Goal: Task Accomplishment & Management: Manage account settings

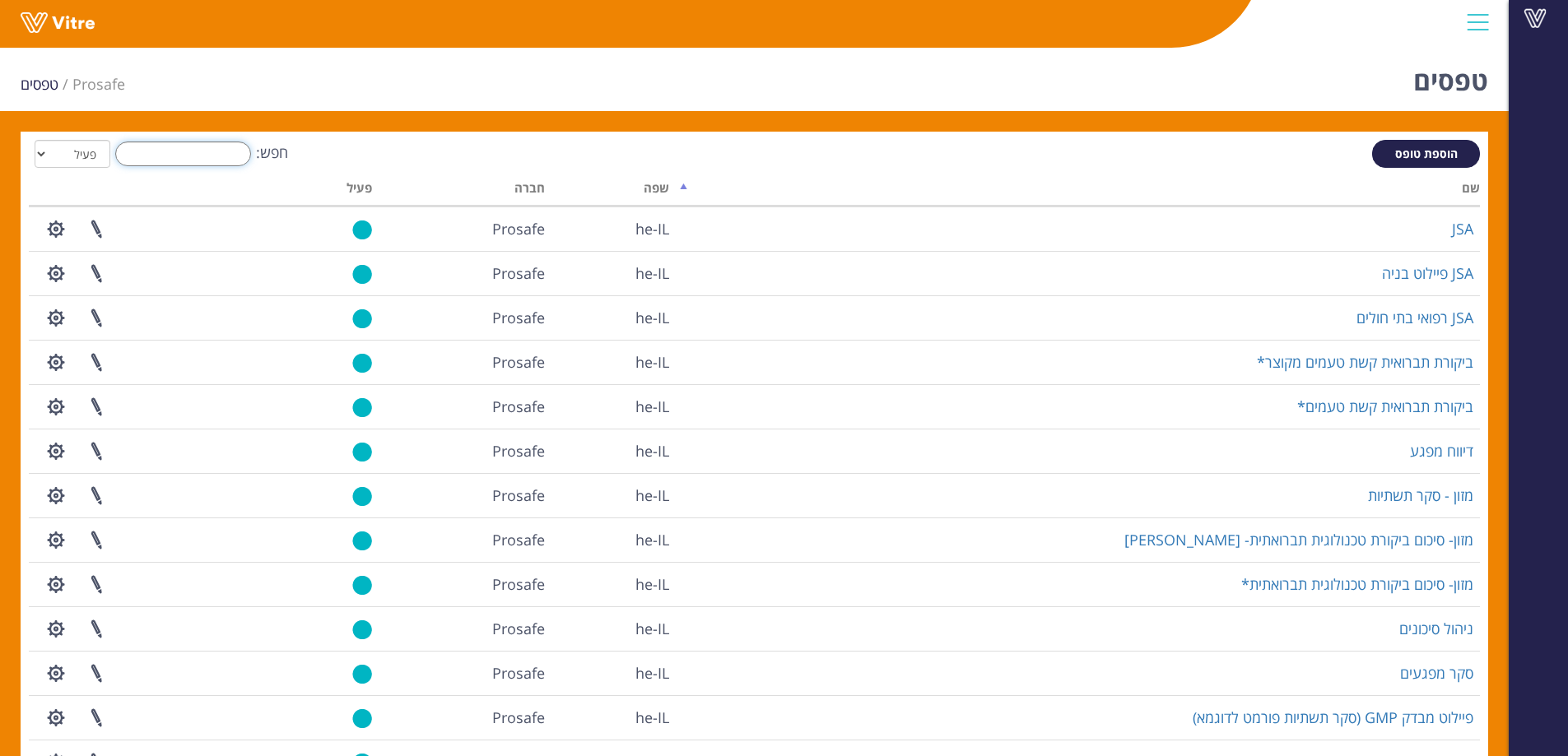
click at [219, 147] on input "חפש:" at bounding box center [183, 153] width 136 height 25
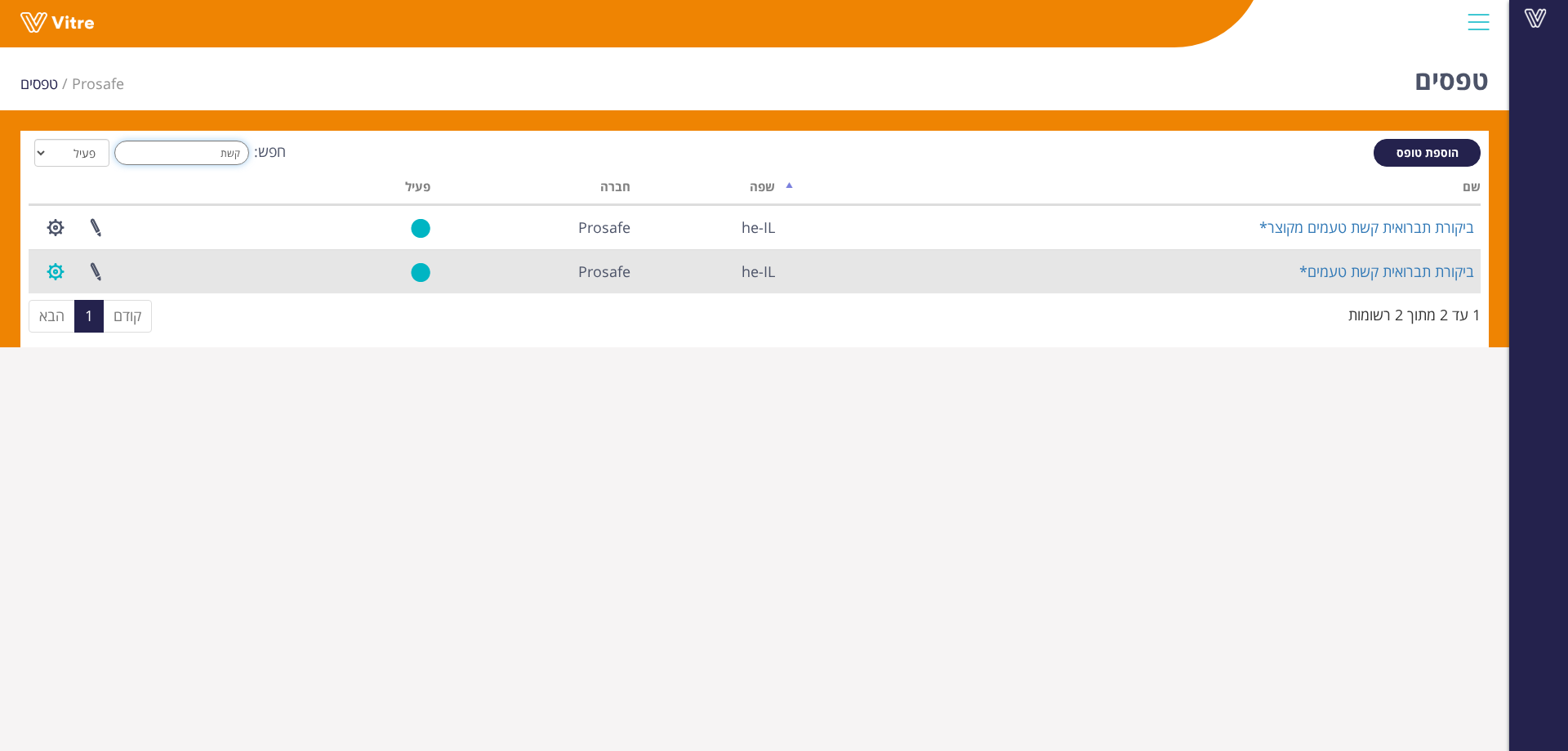
type input "קשת"
click at [61, 273] on button "button" at bounding box center [56, 271] width 41 height 43
click at [74, 332] on link "הגדרת משתמשים" at bounding box center [99, 331] width 129 height 21
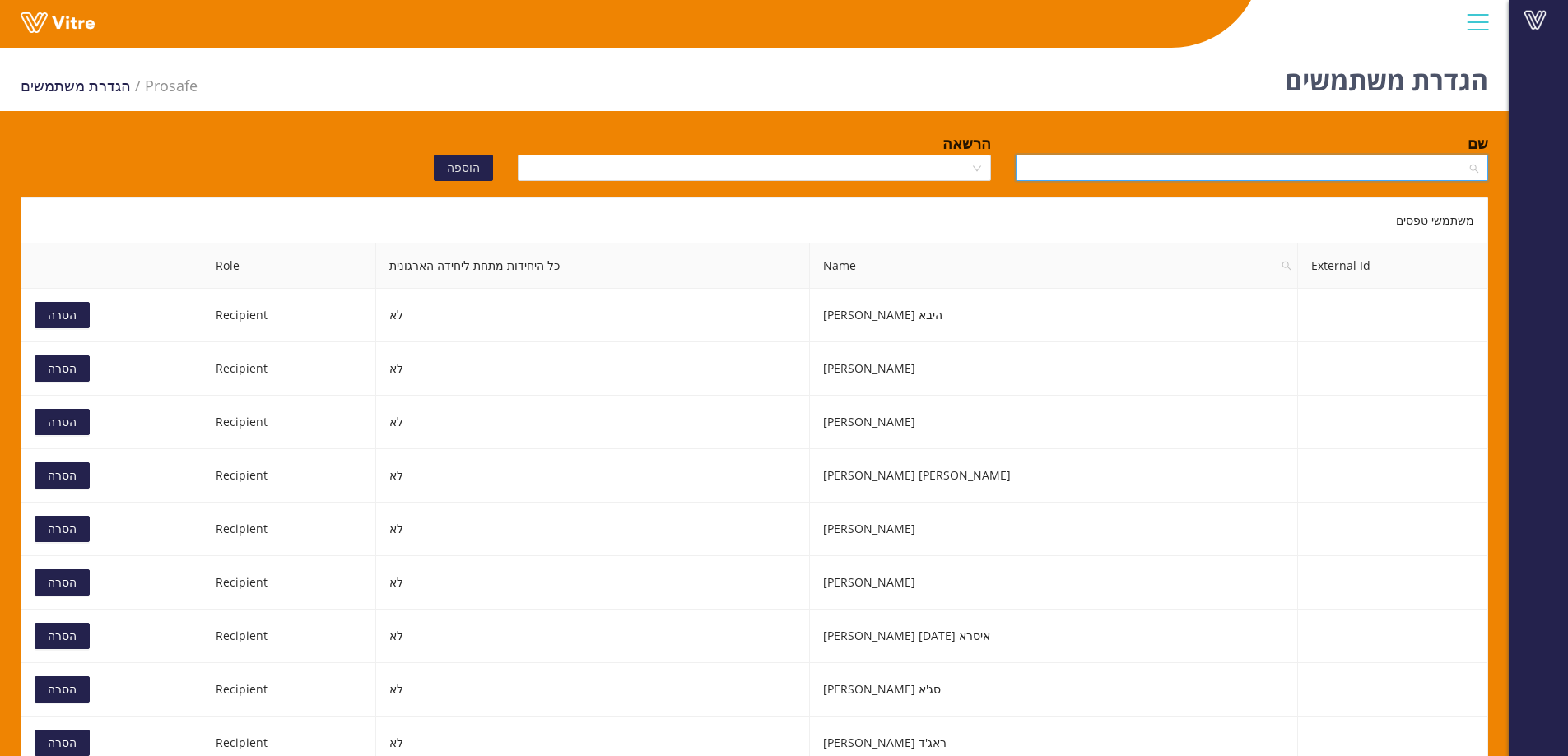
click at [1086, 166] on input "search" at bounding box center [1246, 167] width 441 height 25
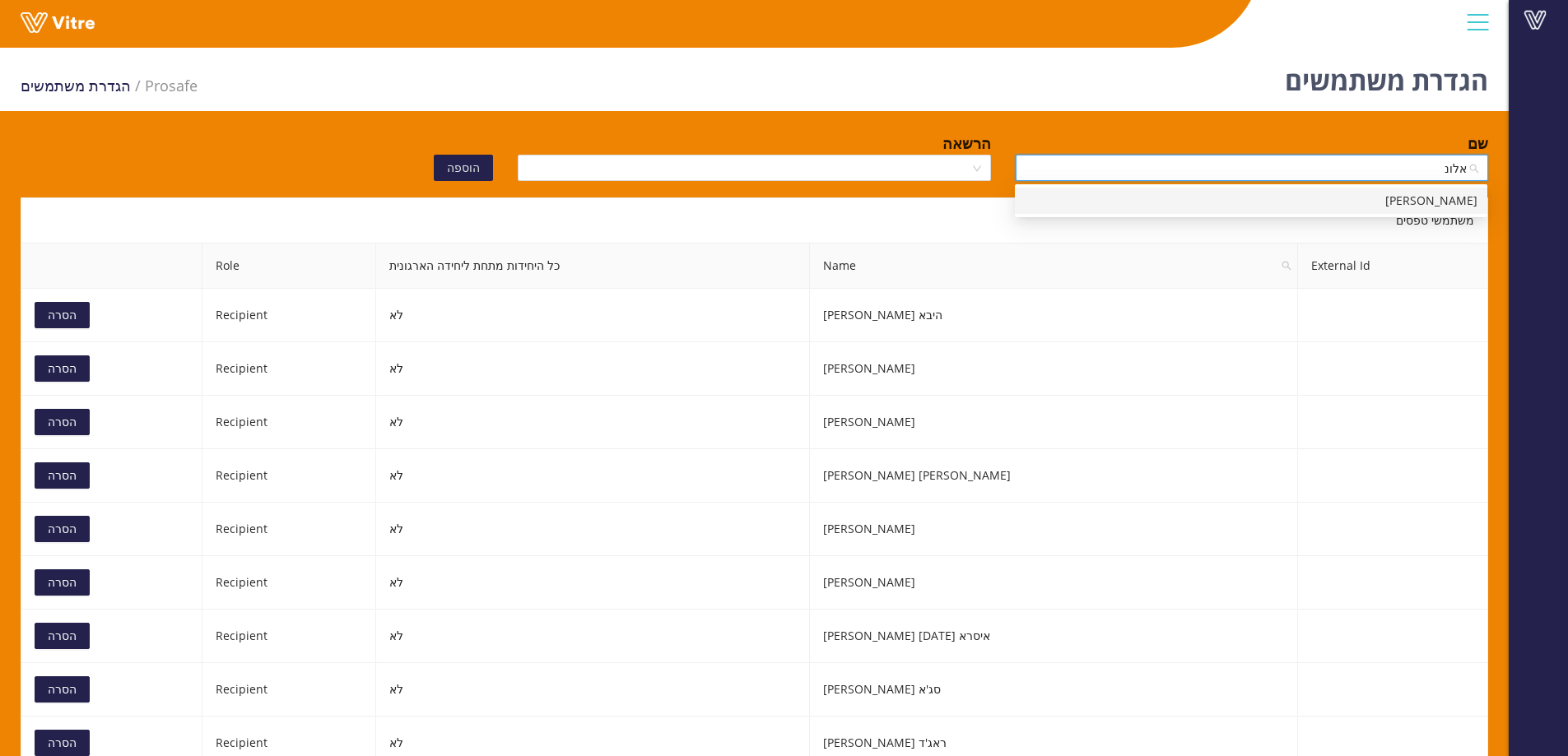
type input "אלונה"
click at [1235, 200] on div "אלונה שטלובה" at bounding box center [1251, 201] width 453 height 18
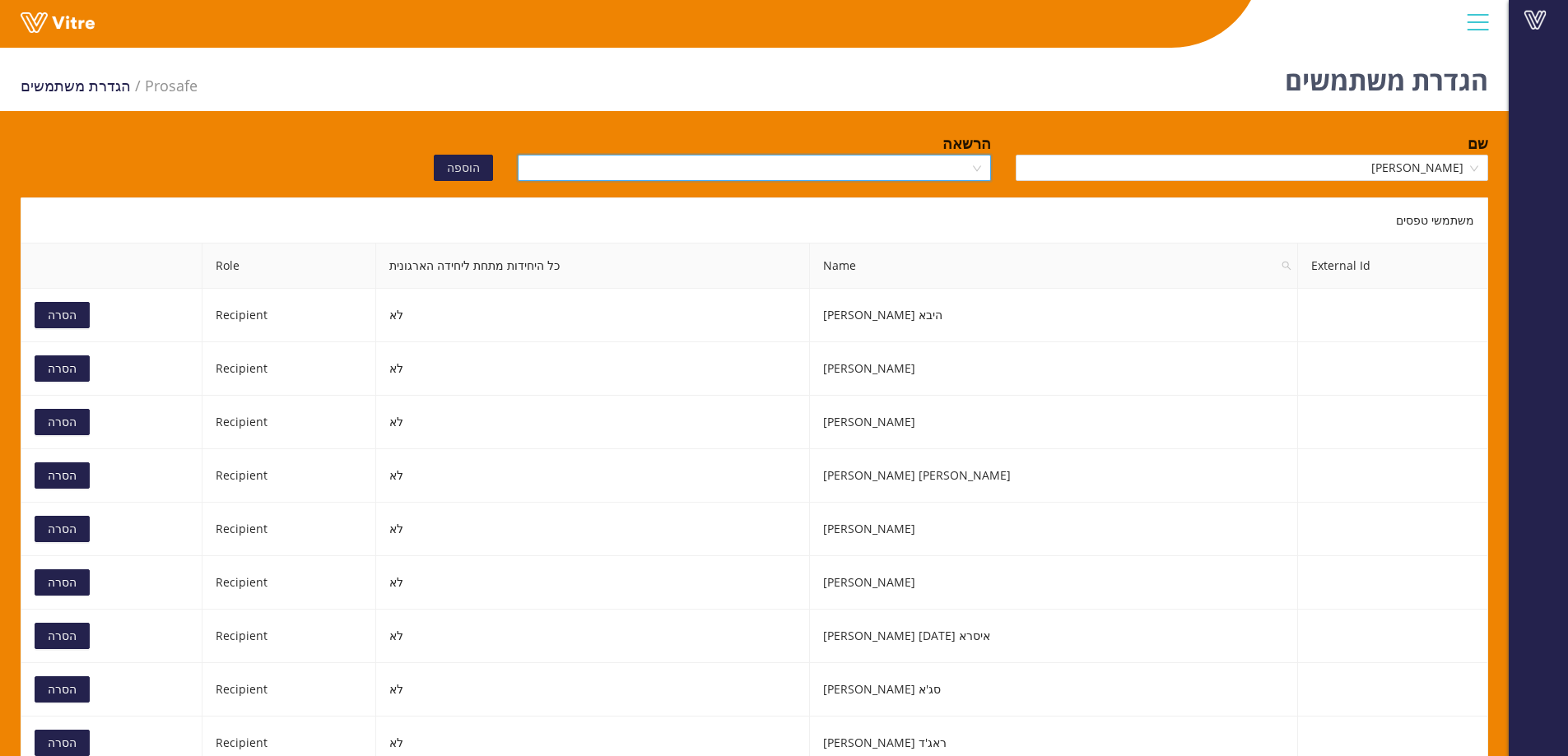
click at [894, 170] on input "search" at bounding box center [748, 167] width 441 height 25
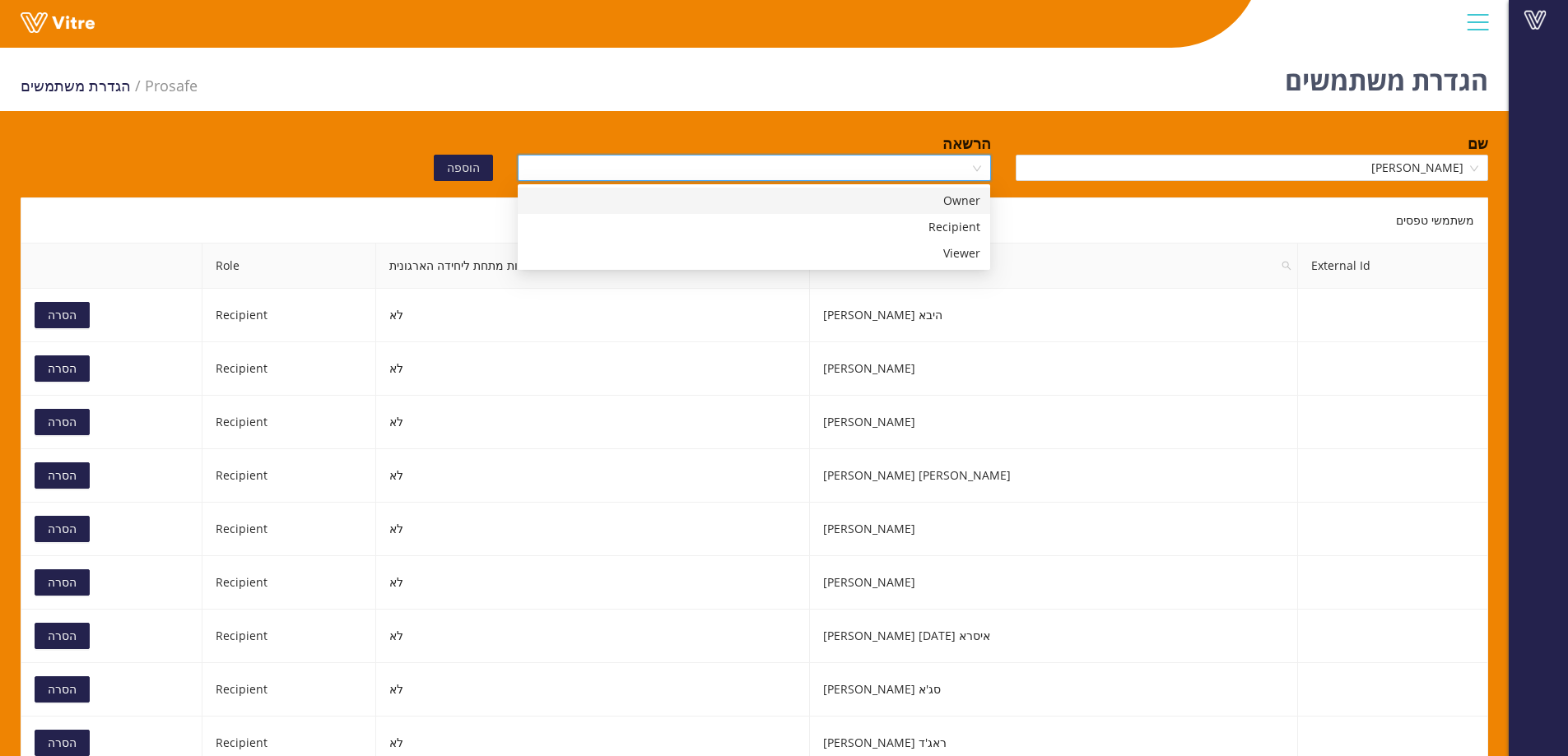
drag, startPoint x: 881, startPoint y: 199, endPoint x: 750, endPoint y: 201, distance: 131.0
click at [881, 199] on div "Owner" at bounding box center [754, 201] width 453 height 18
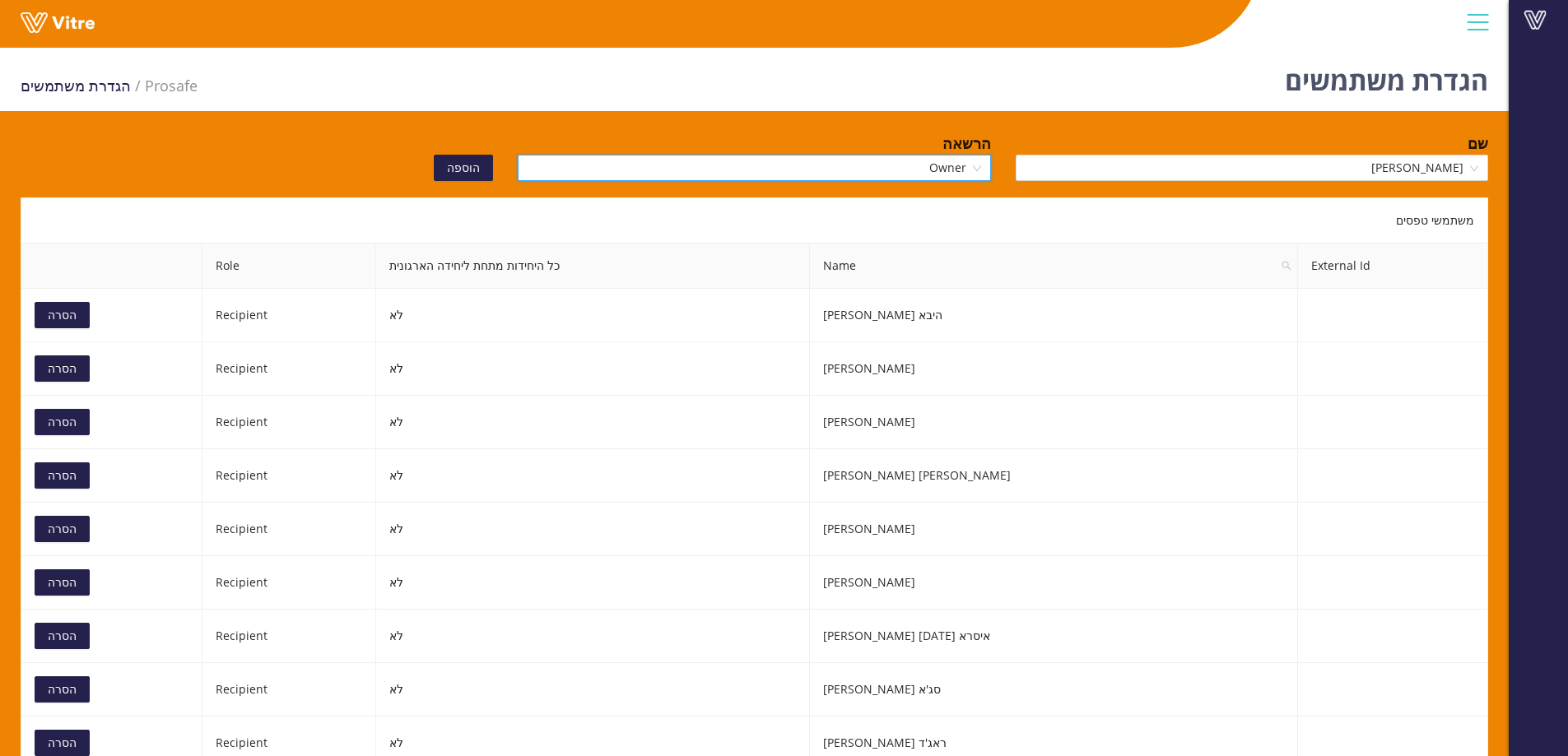
click at [927, 167] on span "Owner" at bounding box center [754, 167] width 453 height 25
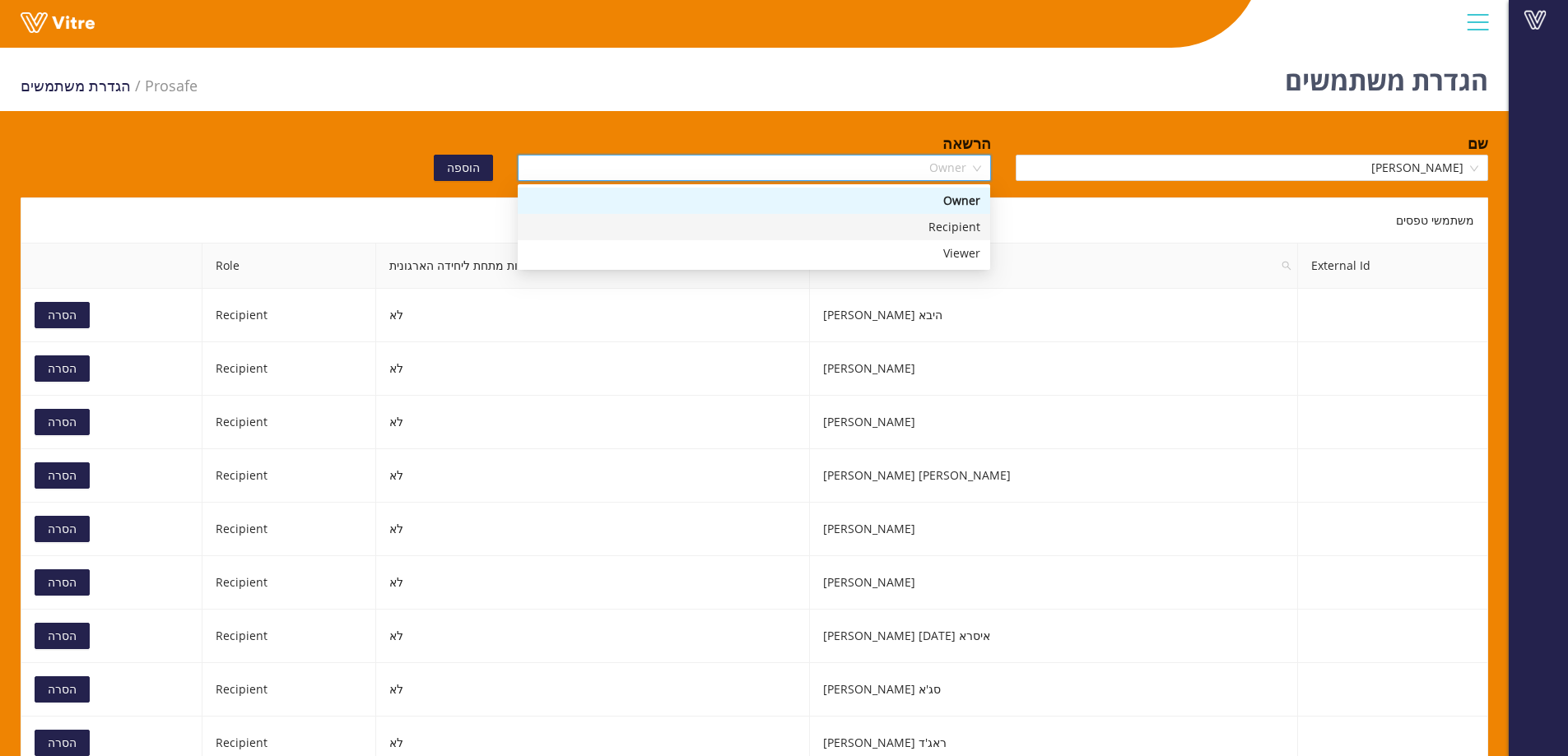
click at [918, 225] on div "Recipient" at bounding box center [754, 227] width 453 height 18
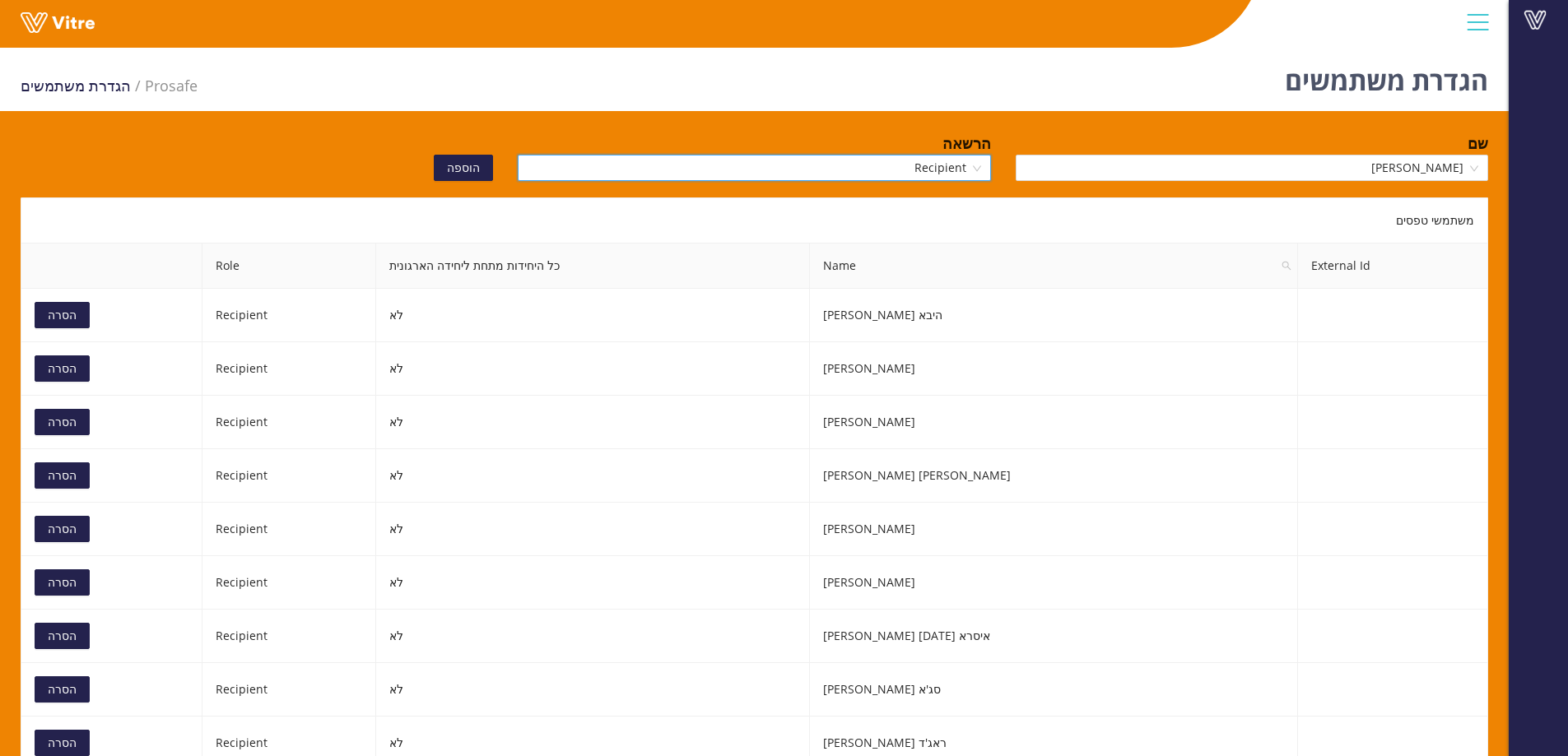
click at [469, 166] on span "הוספה" at bounding box center [463, 168] width 33 height 18
click at [1431, 162] on input "search" at bounding box center [1246, 167] width 441 height 25
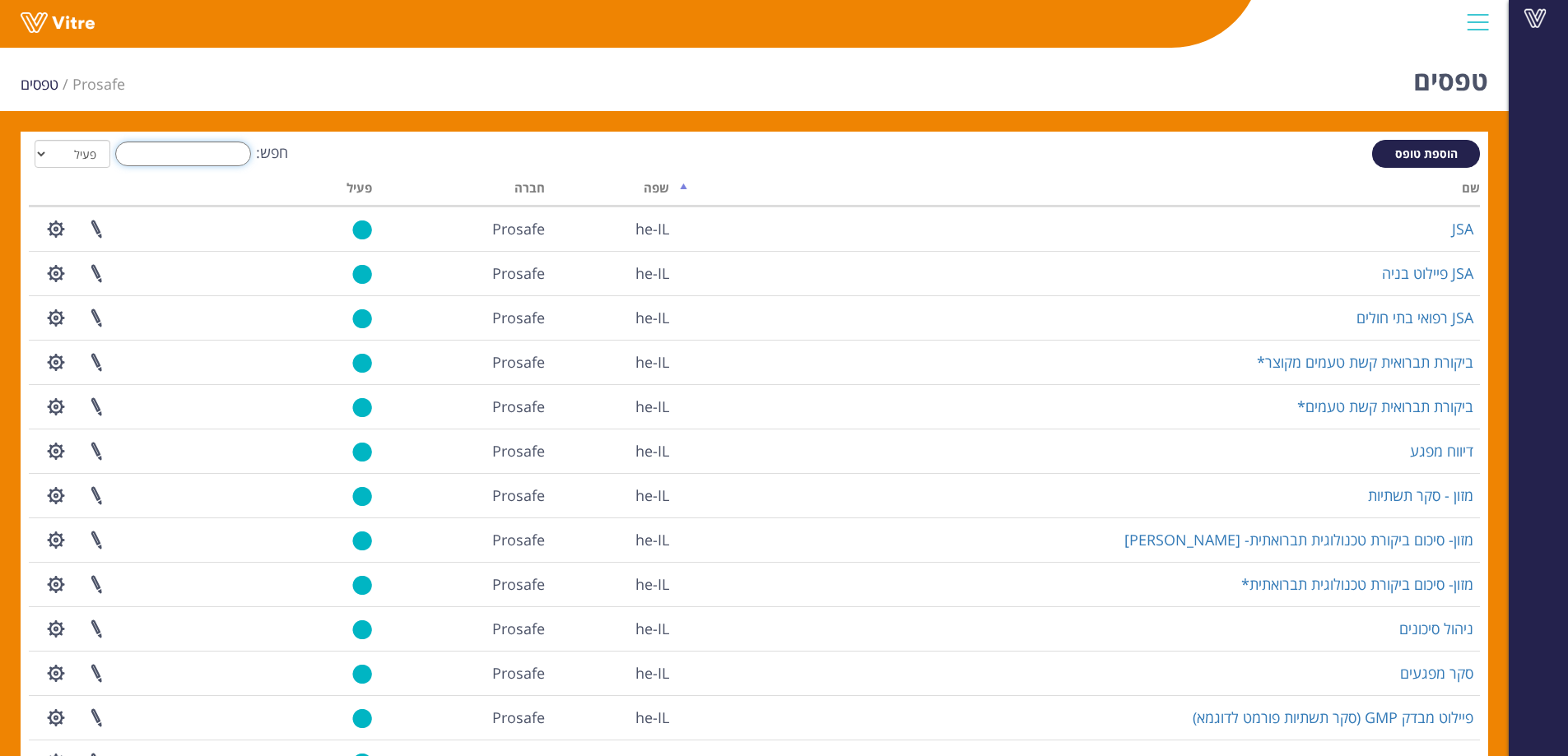
click at [170, 160] on input "חפש:" at bounding box center [183, 153] width 136 height 25
click at [171, 160] on input "חפש:" at bounding box center [183, 153] width 136 height 25
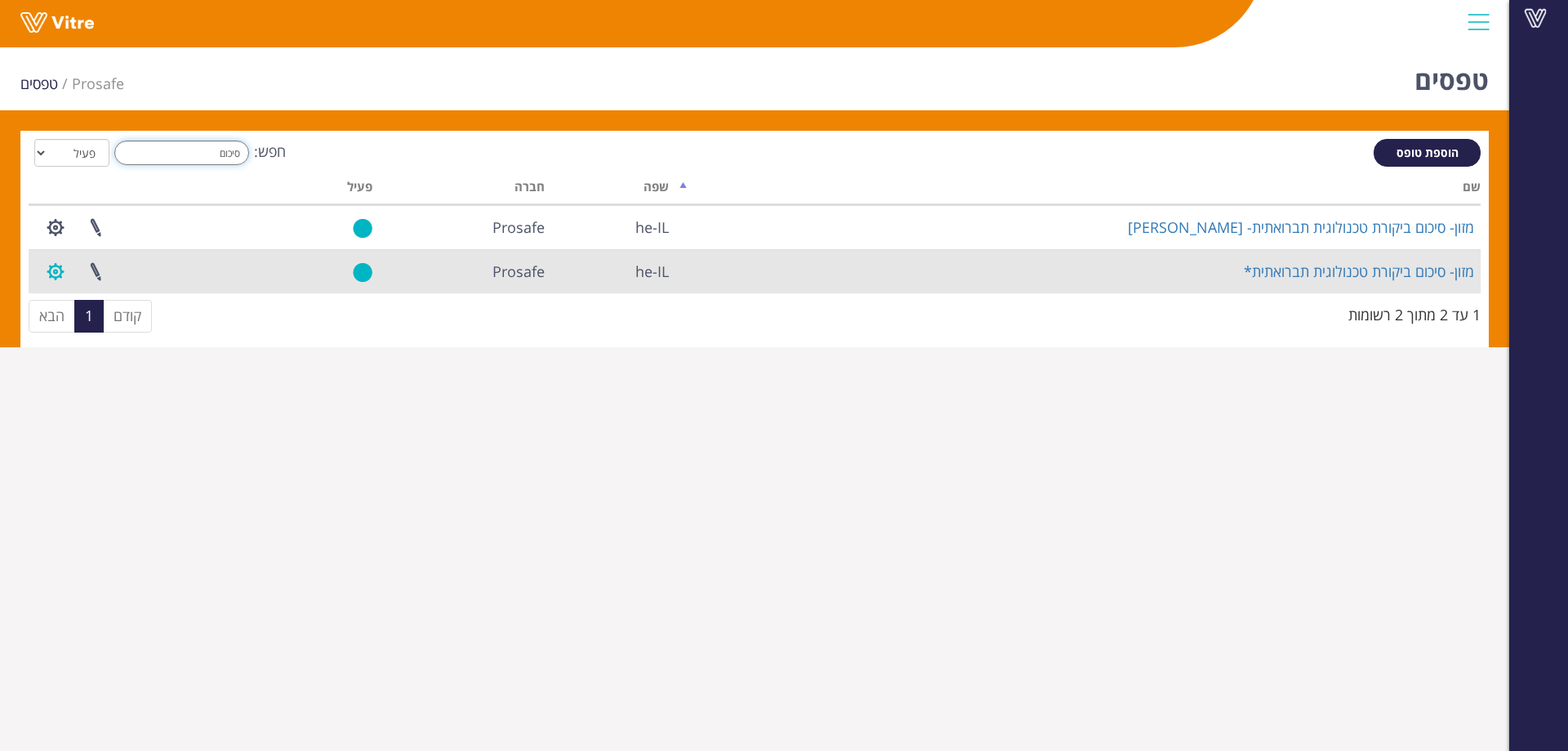
type input "סיכום"
click at [43, 272] on button "button" at bounding box center [56, 271] width 41 height 43
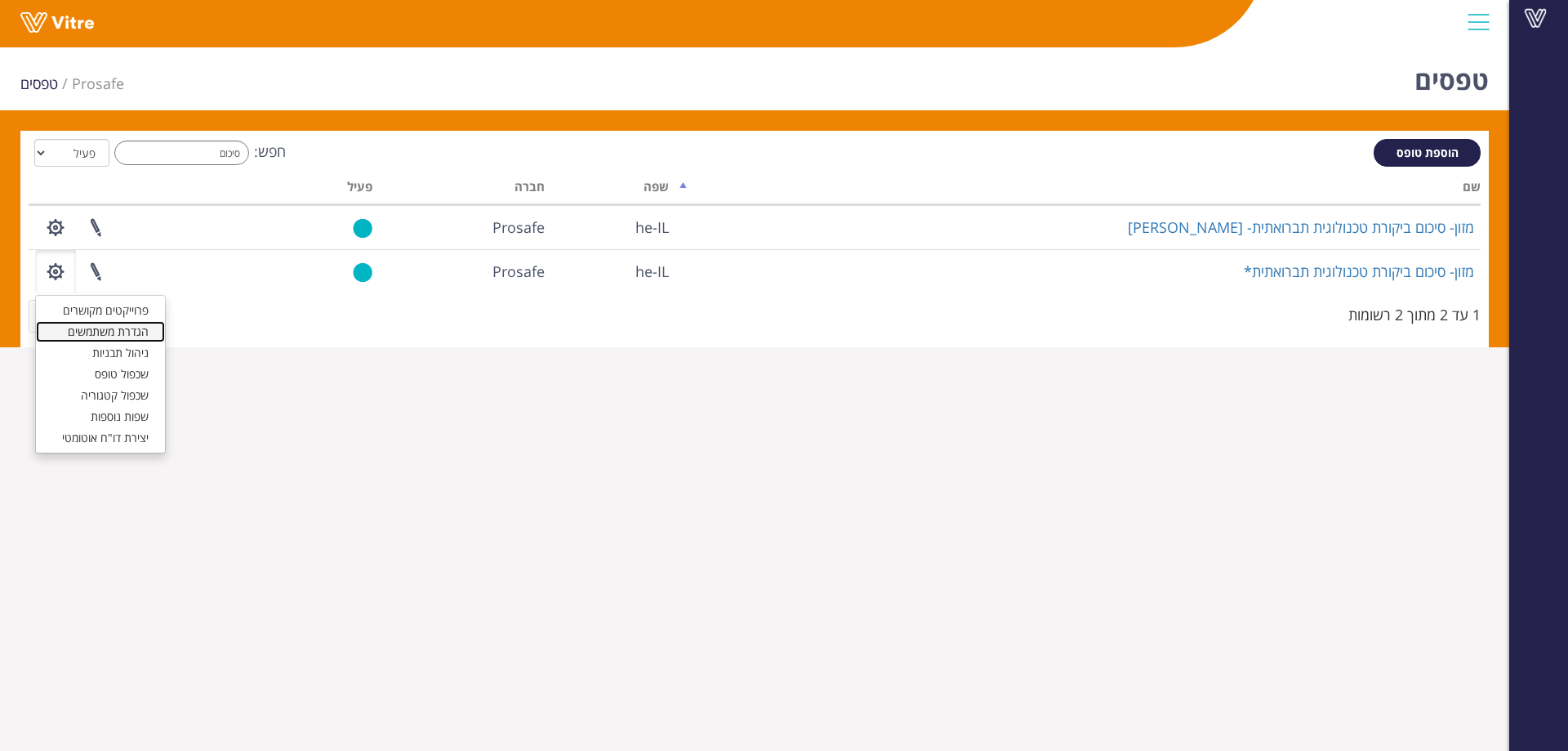
drag, startPoint x: 87, startPoint y: 325, endPoint x: 146, endPoint y: 332, distance: 59.4
click at [88, 325] on link "הגדרת משתמשים" at bounding box center [99, 331] width 129 height 21
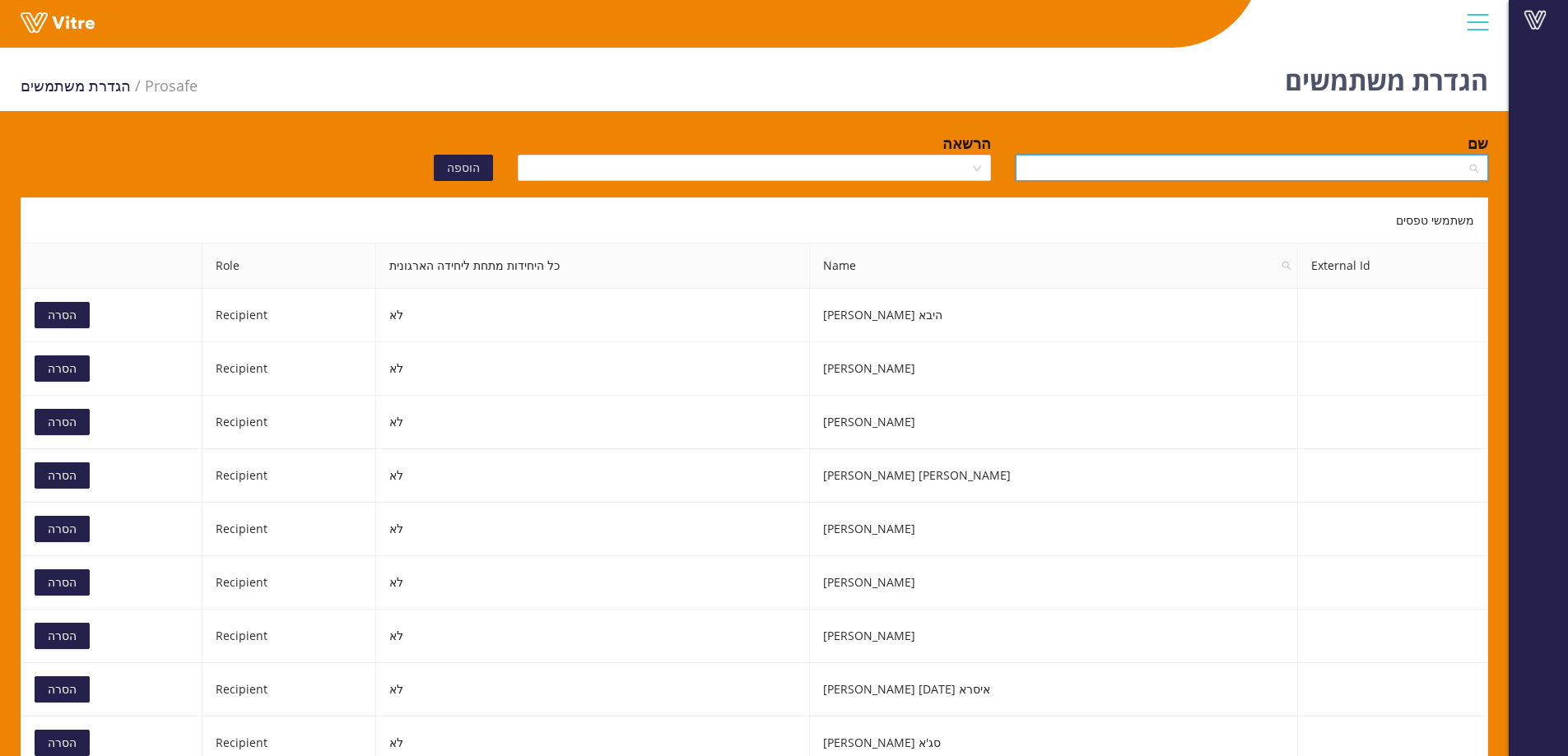
click at [1236, 171] on input "search" at bounding box center [1246, 167] width 441 height 25
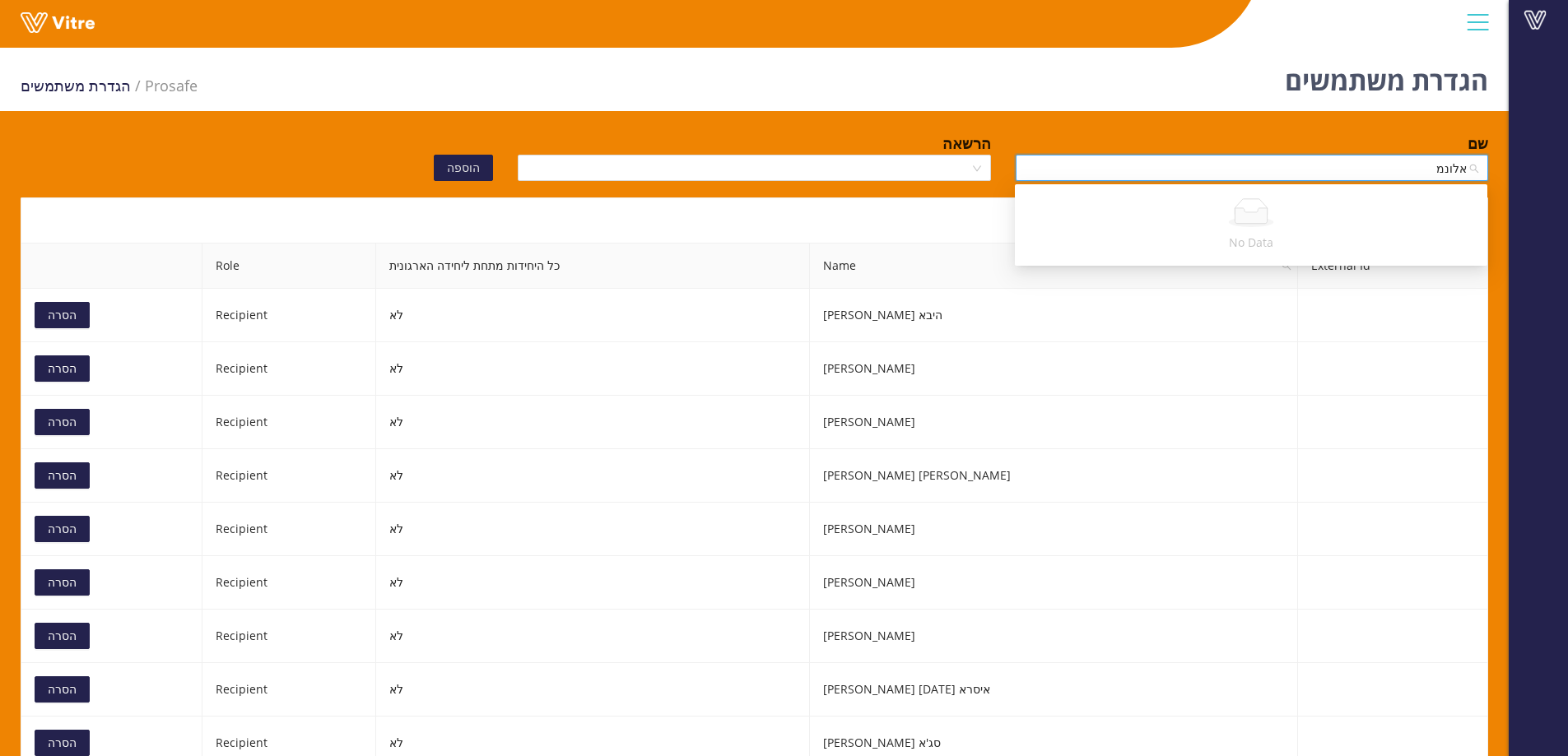
type input "אלונ"
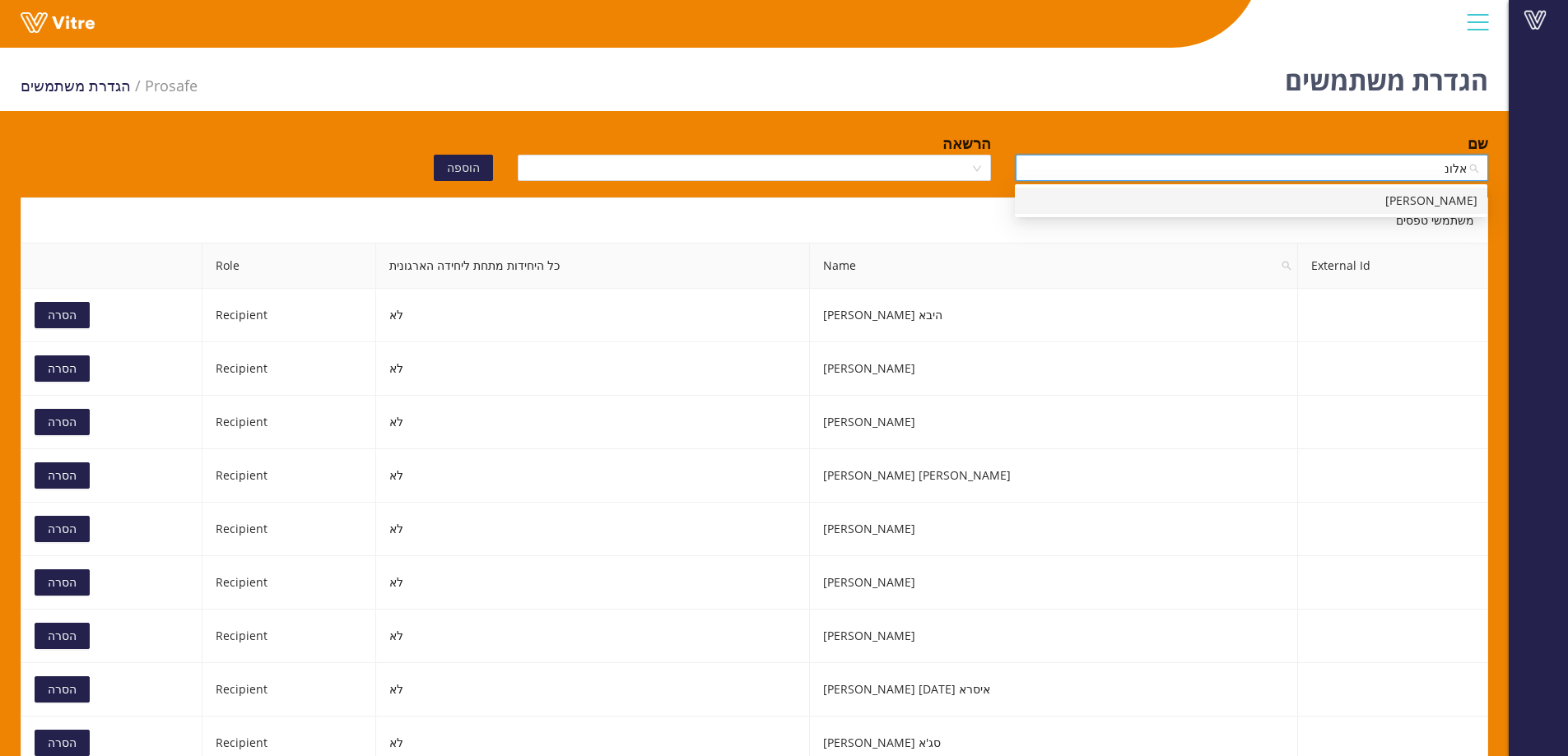
drag, startPoint x: 1280, startPoint y: 197, endPoint x: 1088, endPoint y: 200, distance: 192.0
click at [1280, 197] on div "אלונה שטלובה" at bounding box center [1251, 201] width 453 height 18
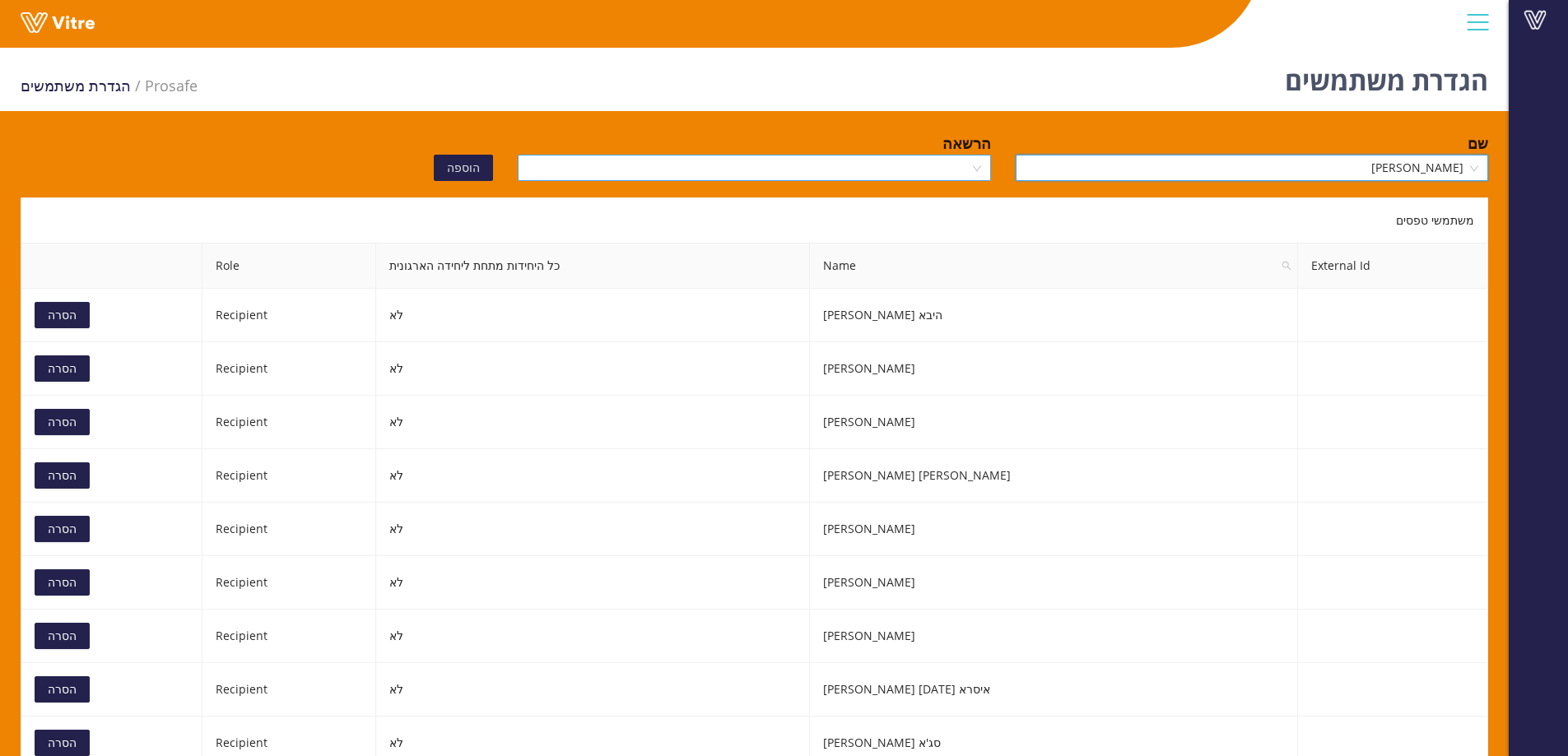
click at [909, 173] on input "search" at bounding box center [748, 167] width 441 height 25
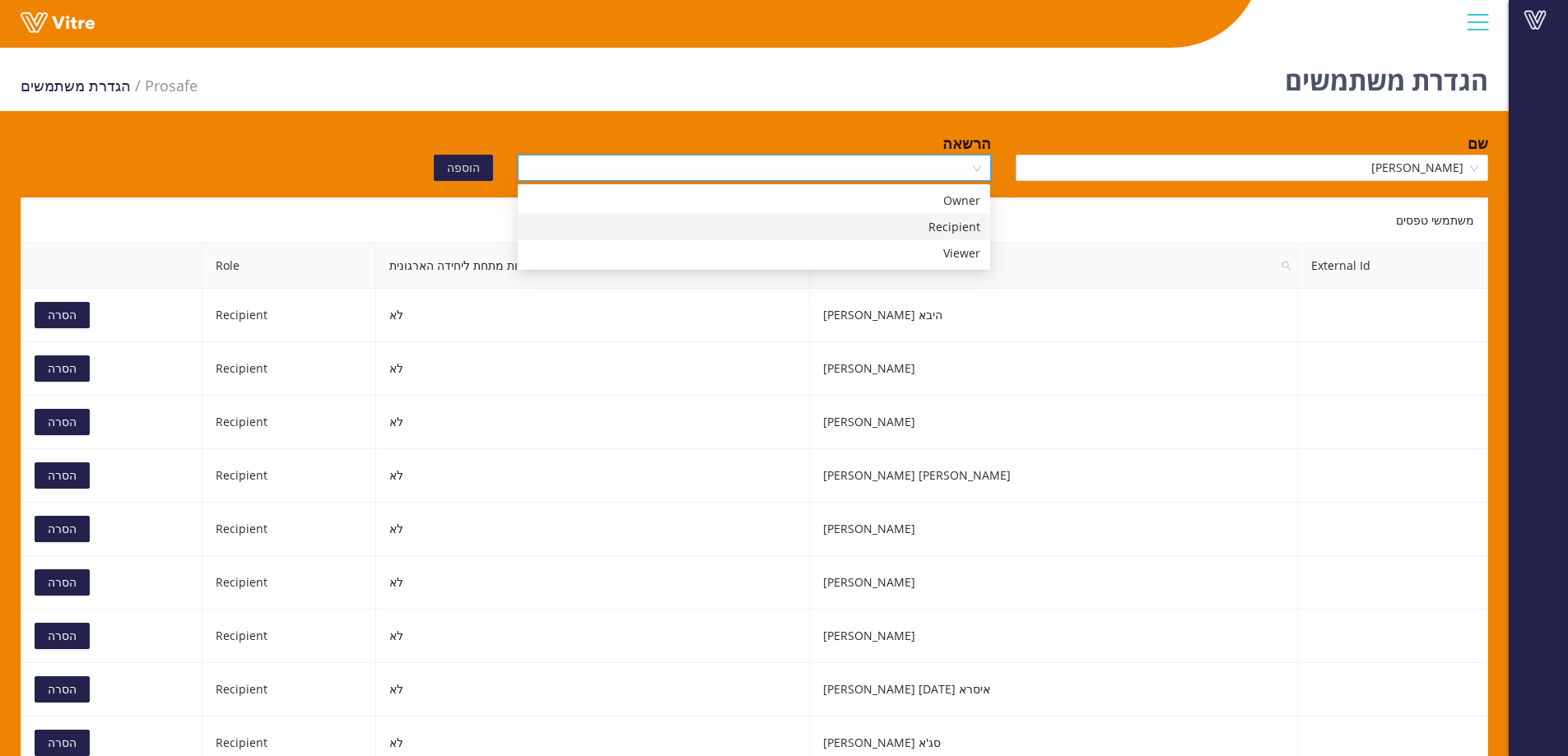
drag, startPoint x: 894, startPoint y: 227, endPoint x: 619, endPoint y: 238, distance: 275.2
click at [894, 227] on div "Recipient" at bounding box center [754, 227] width 453 height 18
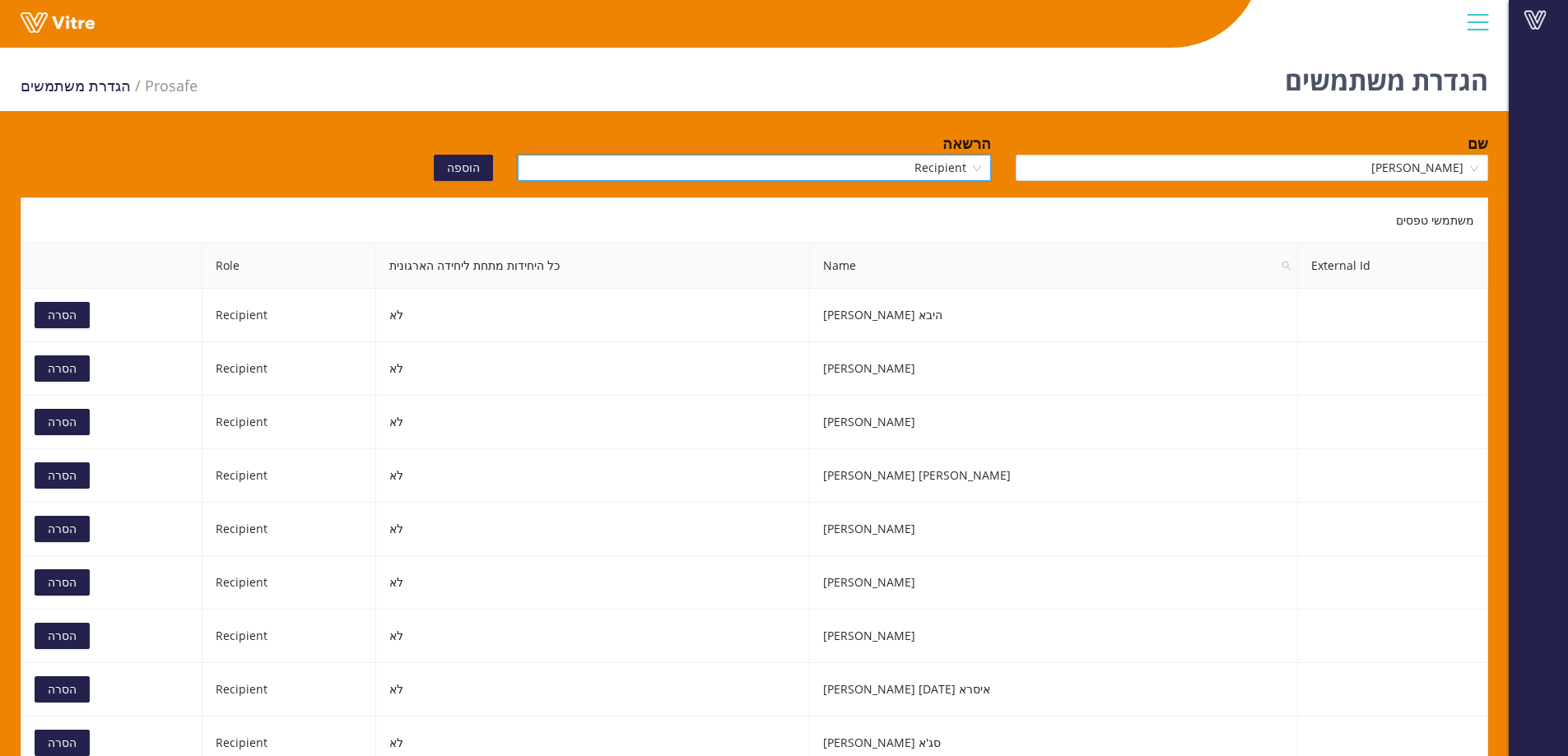
click at [466, 169] on span "הוספה" at bounding box center [463, 168] width 33 height 18
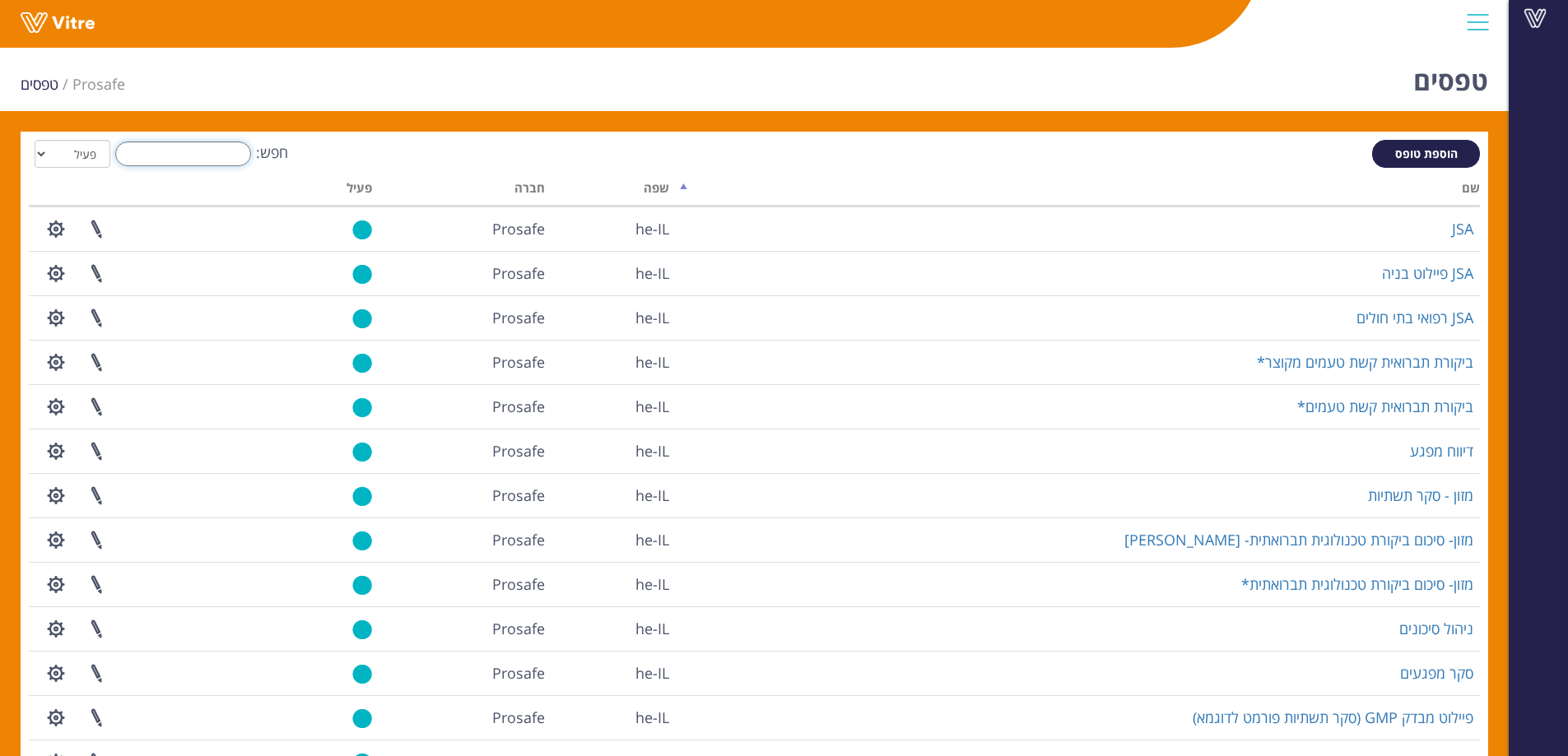
click at [230, 162] on input "חפש:" at bounding box center [183, 153] width 136 height 25
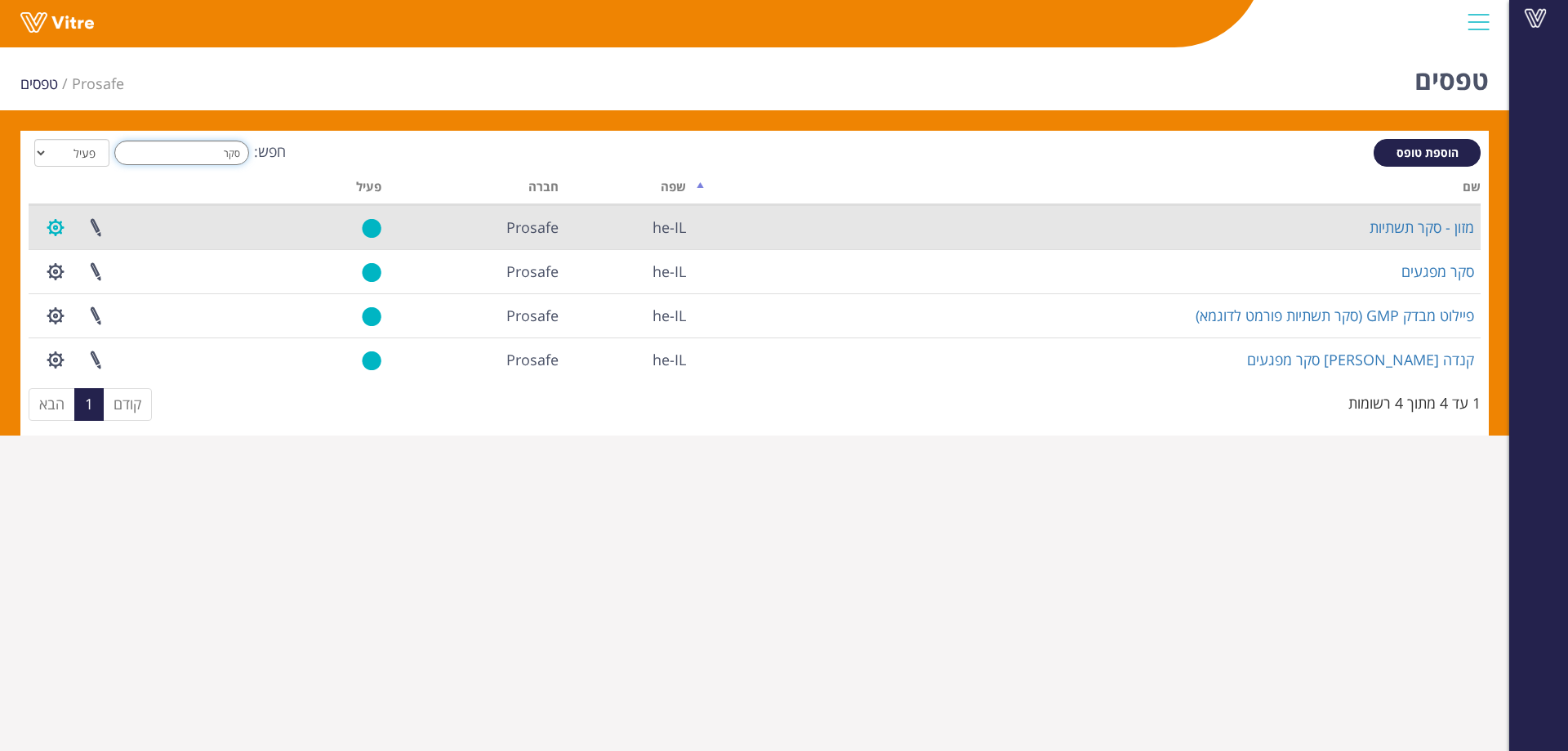
type input "סקר"
click at [56, 224] on button "button" at bounding box center [56, 227] width 41 height 43
click at [67, 279] on link "הגדרת משתמשים" at bounding box center [99, 287] width 129 height 21
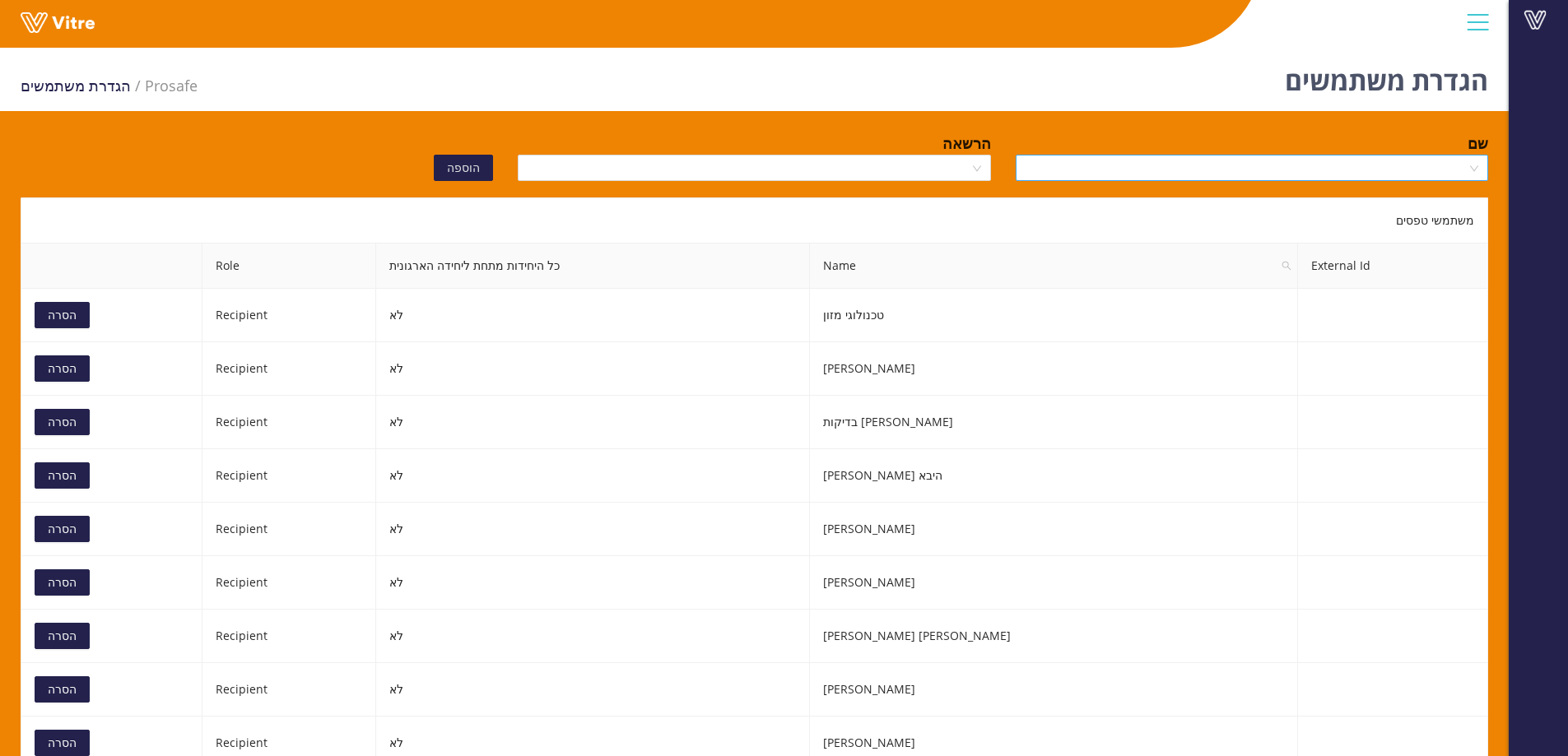
click at [1302, 169] on input "search" at bounding box center [1246, 167] width 441 height 25
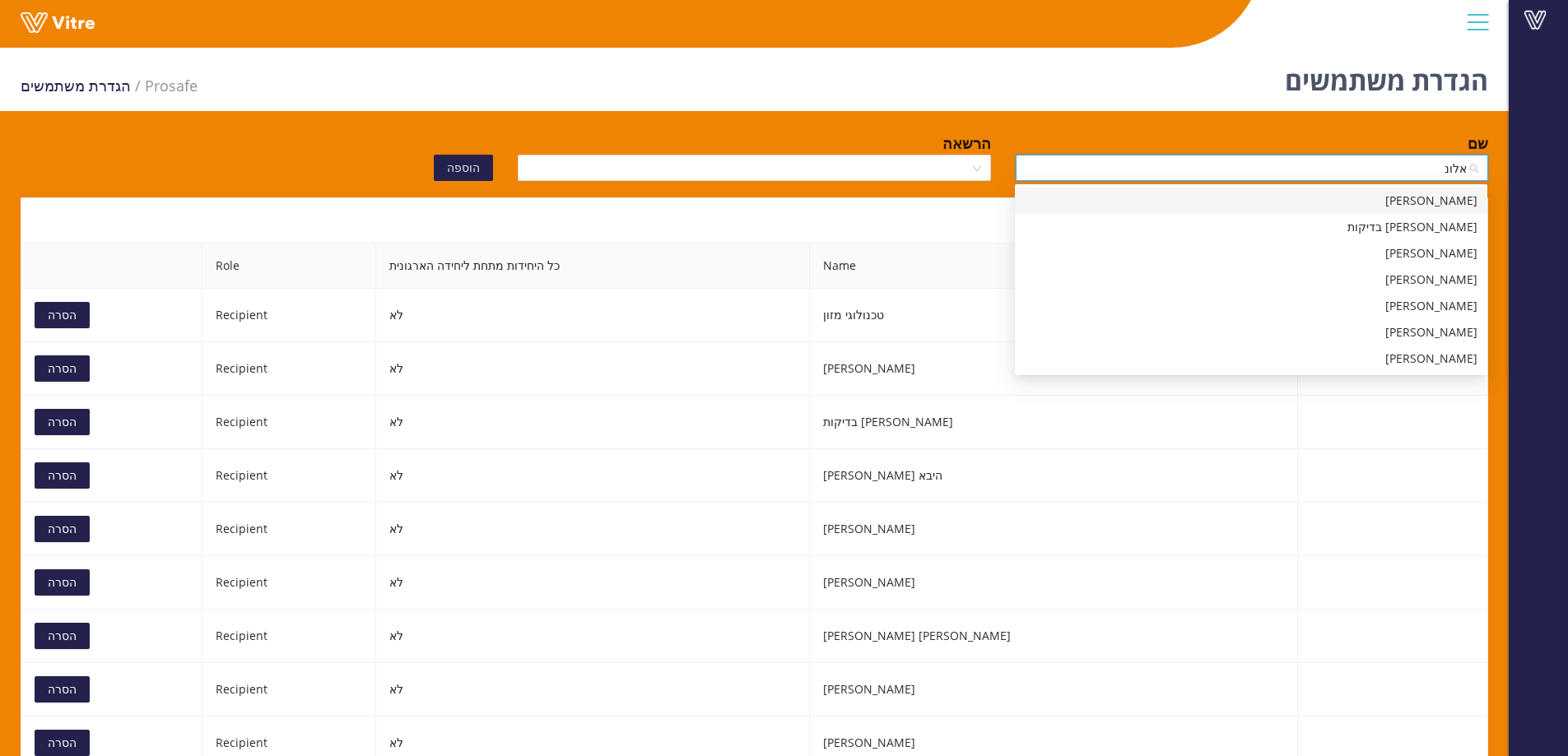
type input "[PERSON_NAME]"
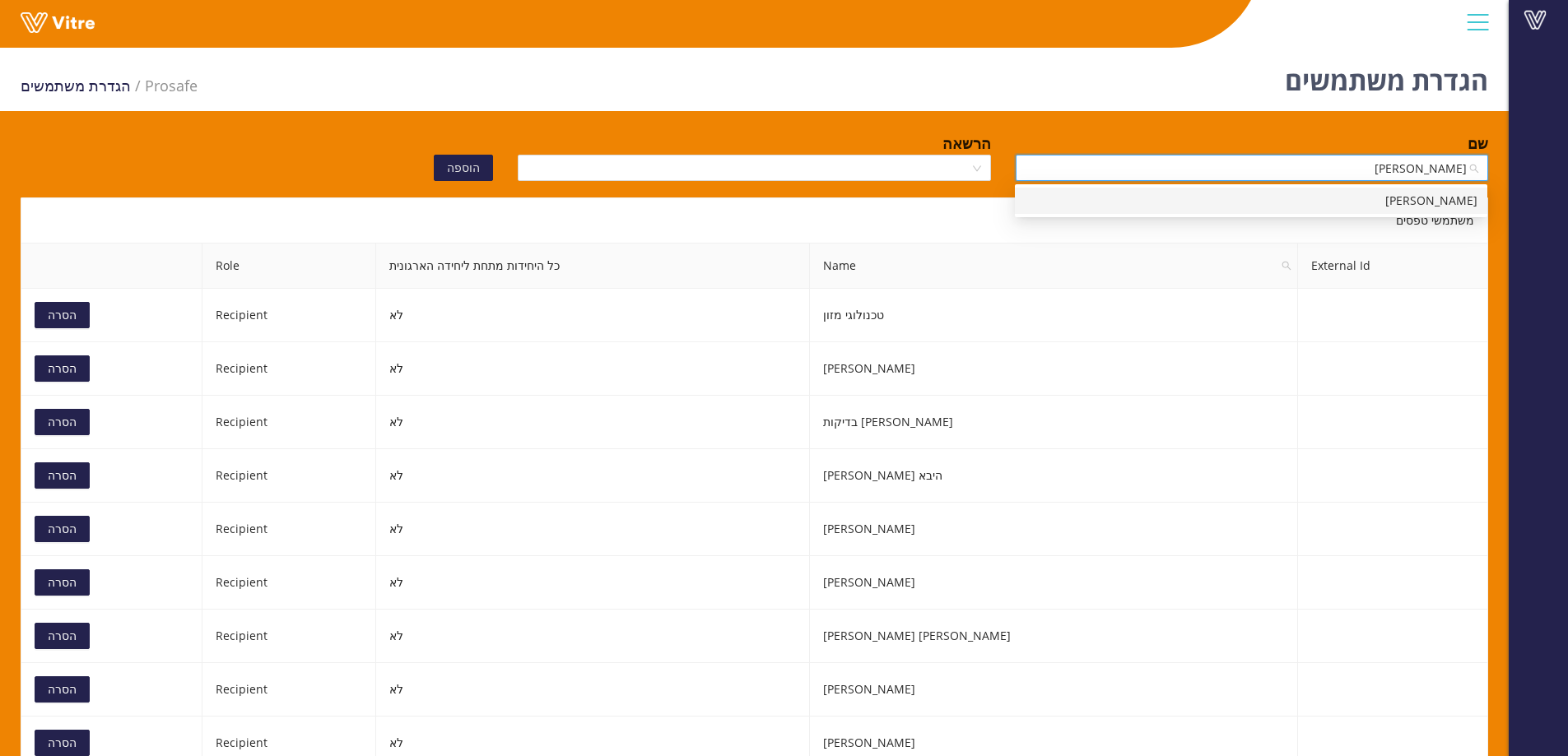
click at [1246, 198] on div "[PERSON_NAME]" at bounding box center [1251, 201] width 453 height 18
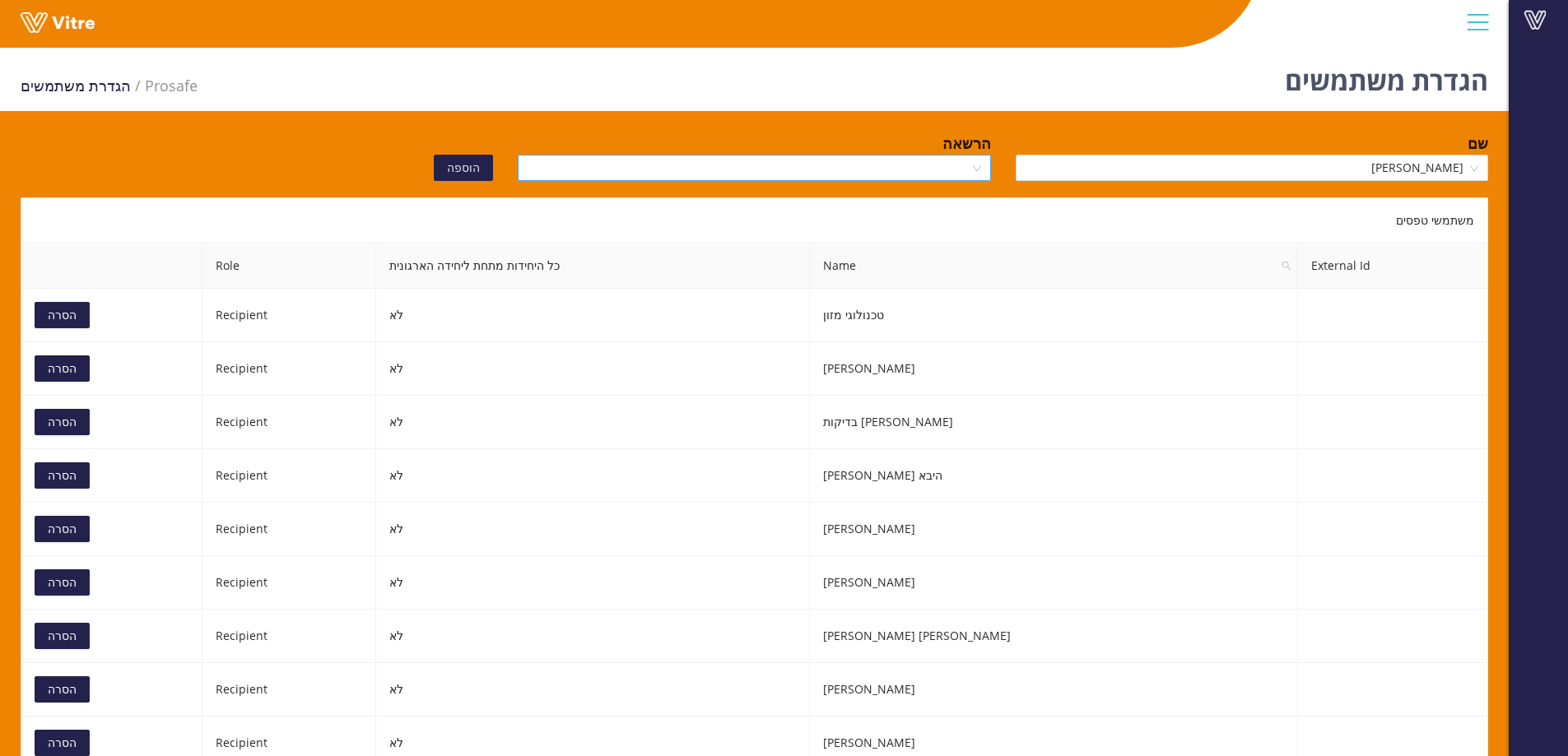
click at [862, 162] on input "search" at bounding box center [748, 167] width 441 height 25
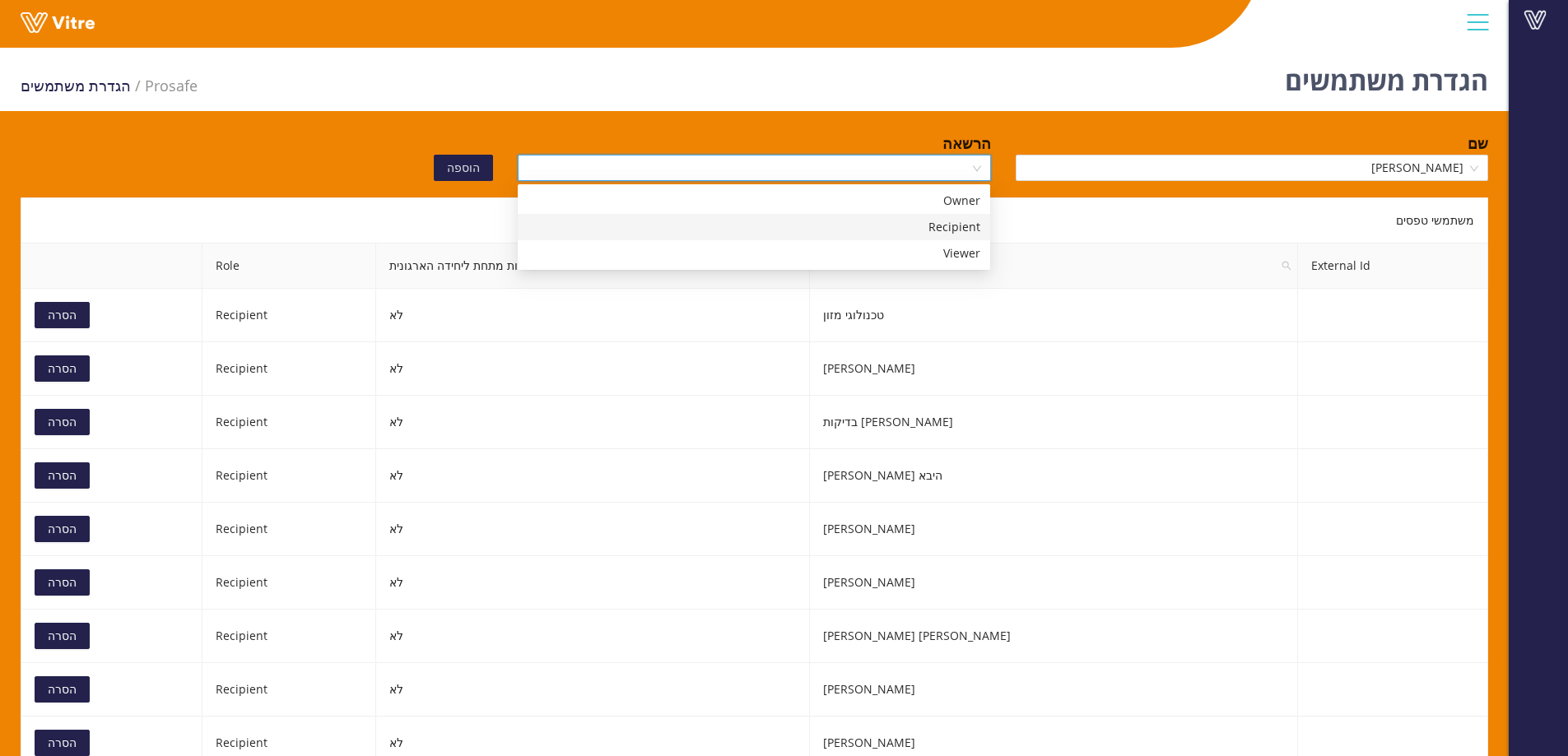
click at [856, 222] on div "Recipient" at bounding box center [754, 227] width 453 height 18
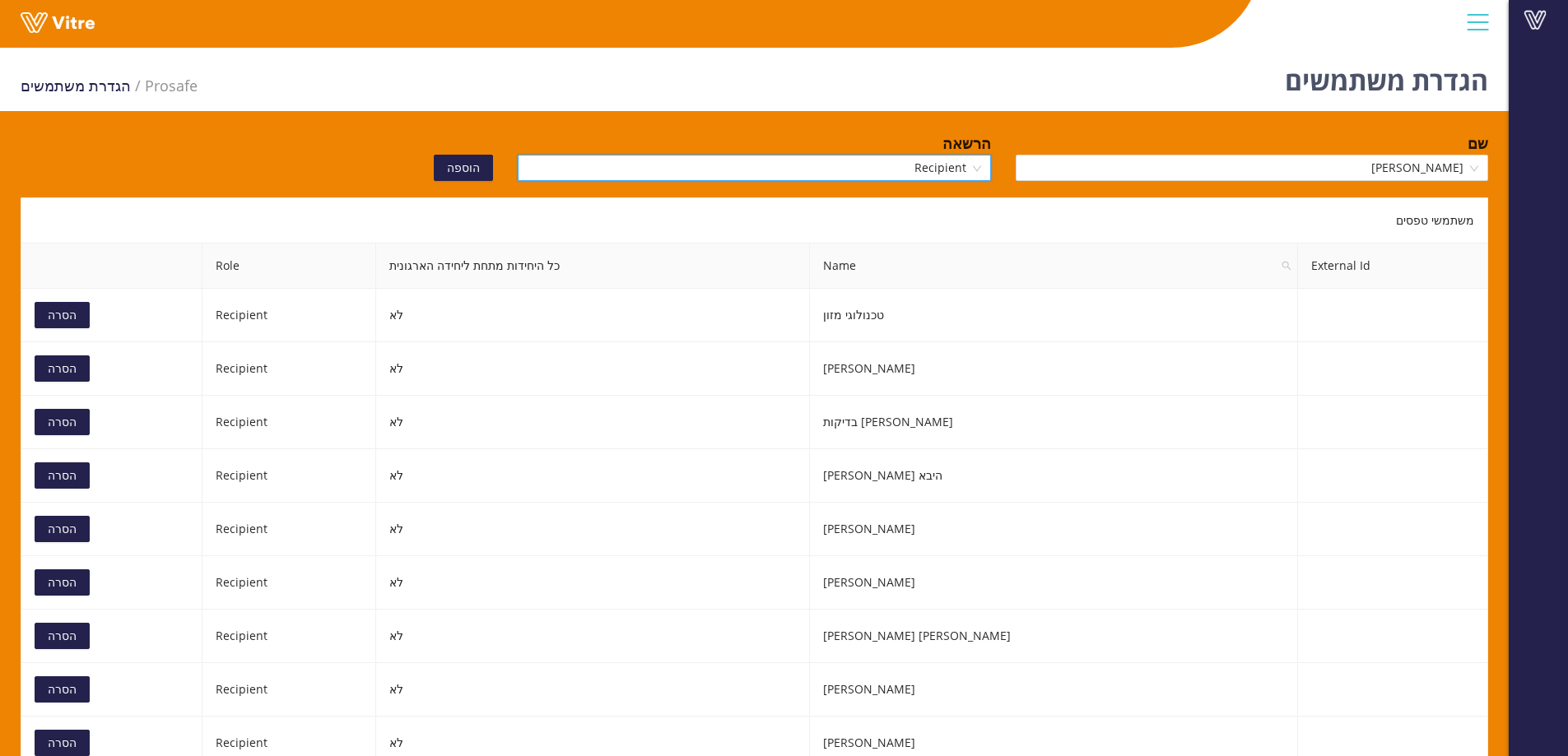
click at [464, 175] on span "הוספה" at bounding box center [463, 168] width 33 height 18
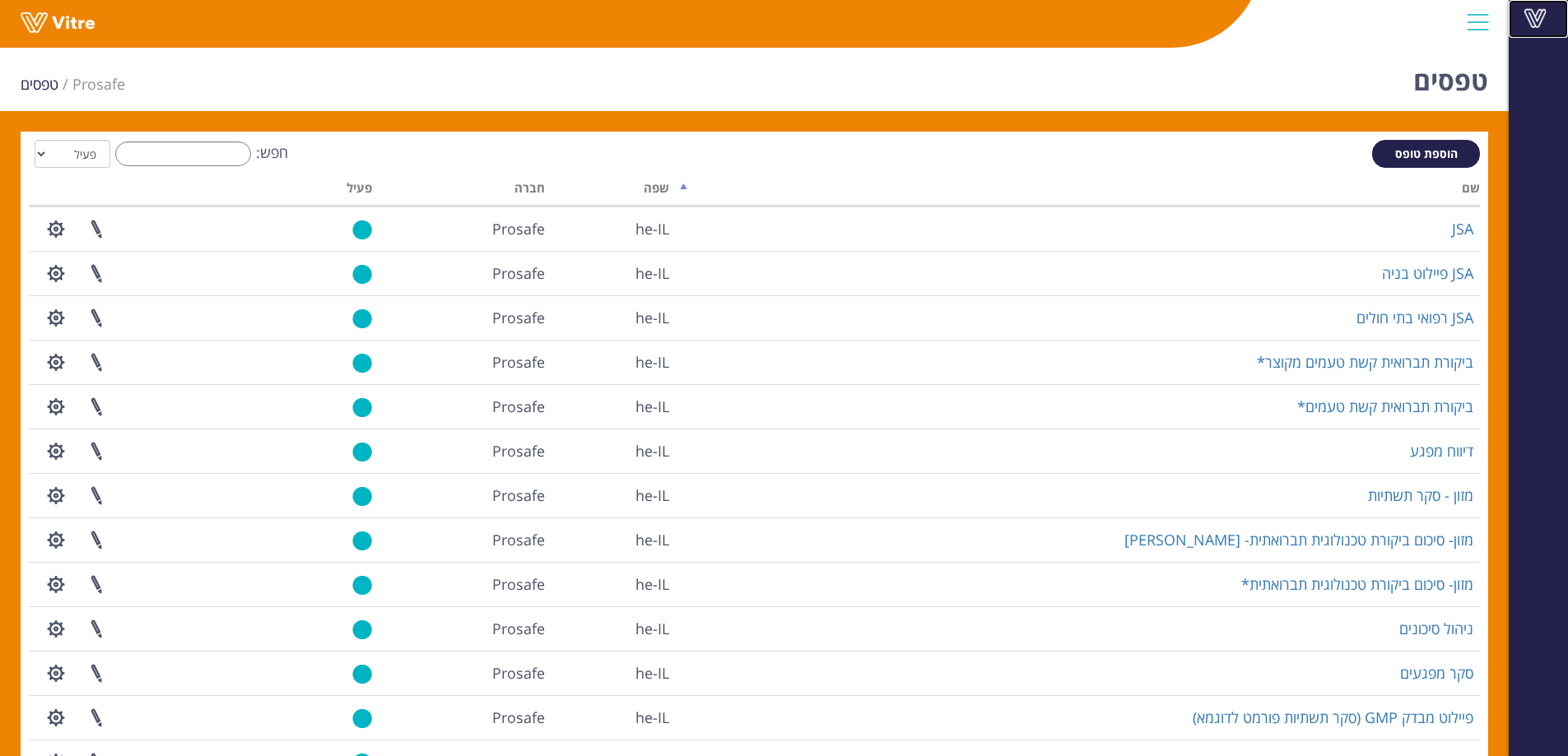
click at [1532, 21] on span at bounding box center [1535, 17] width 41 height 19
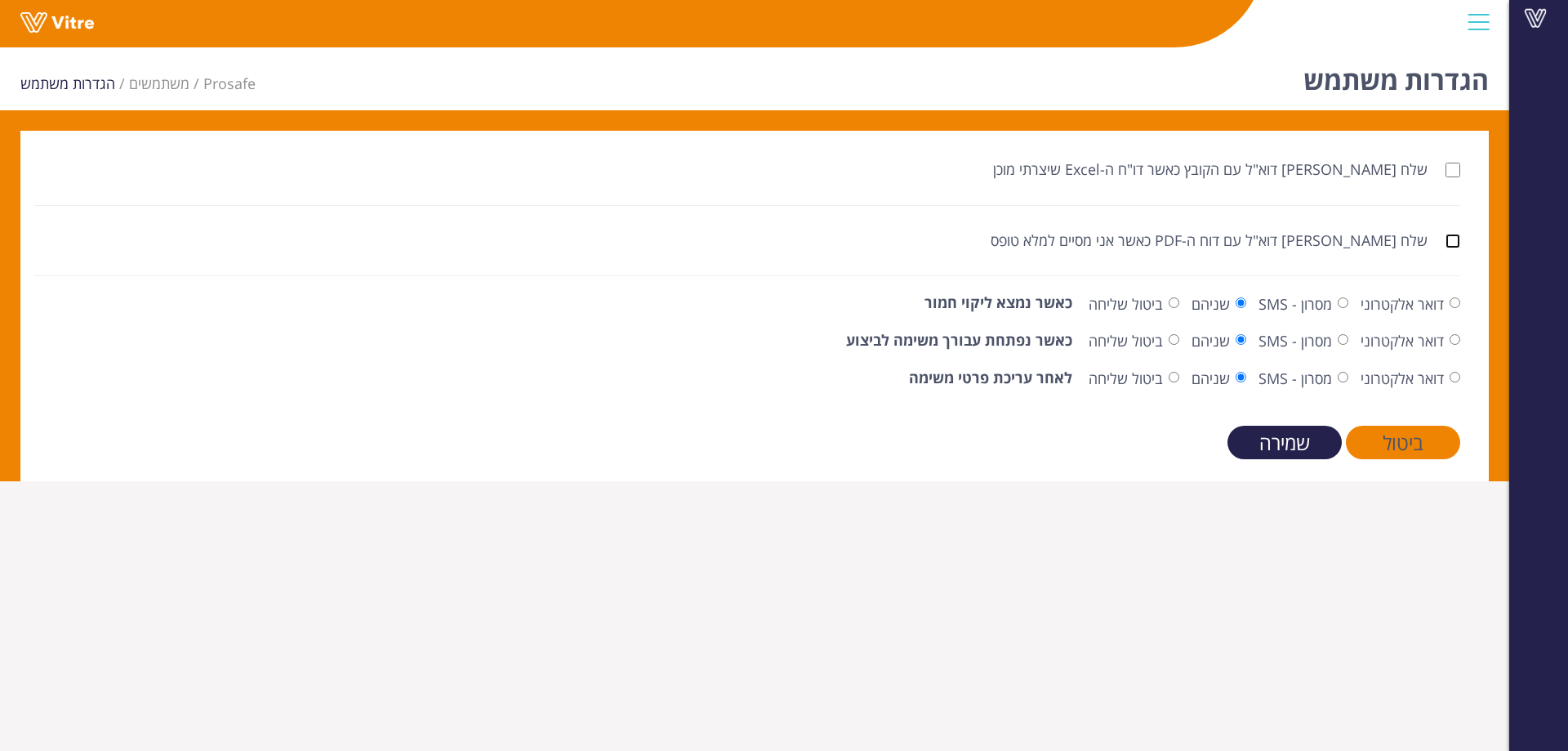
drag, startPoint x: 1448, startPoint y: 246, endPoint x: 1451, endPoint y: 269, distance: 23.2
click at [1449, 246] on input "שלח [PERSON_NAME] דוא"ל עם דוח ה-PDF כאשר אני מסיים למלא טופס" at bounding box center [1453, 241] width 15 height 15
checkbox input "true"
click at [1291, 449] on input "שמירה" at bounding box center [1284, 443] width 114 height 34
click at [1536, 12] on span at bounding box center [1535, 17] width 41 height 19
